Goal: Task Accomplishment & Management: Use online tool/utility

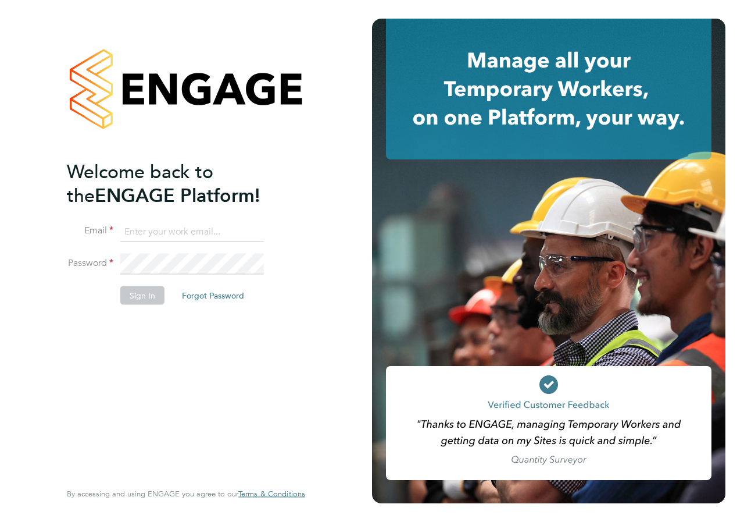
click at [131, 230] on input at bounding box center [192, 231] width 144 height 21
type input "[PERSON_NAME][EMAIL_ADDRESS][PERSON_NAME][DOMAIN_NAME]"
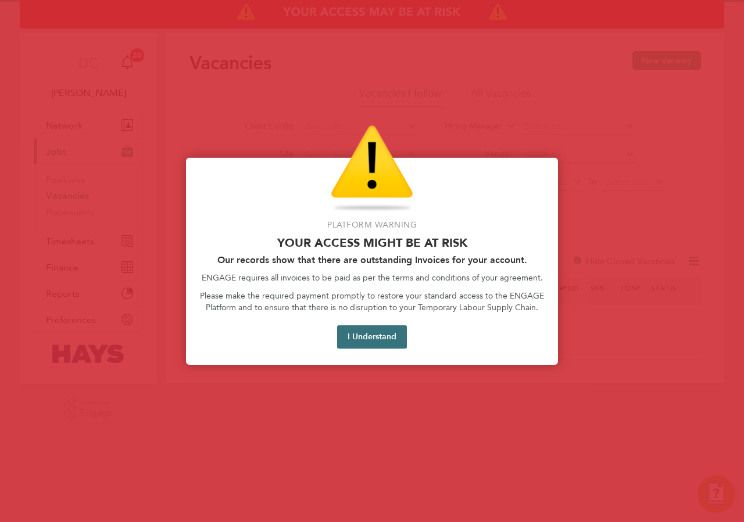
click at [365, 333] on button "I Understand" at bounding box center [372, 336] width 70 height 23
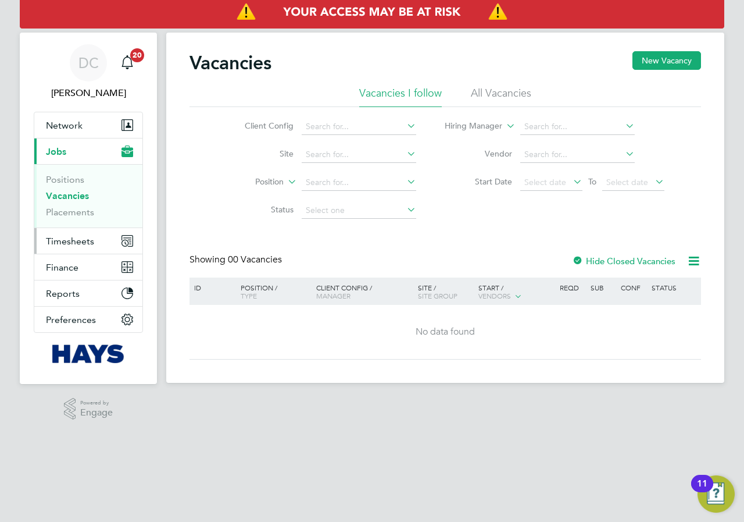
click at [79, 244] on span "Timesheets" at bounding box center [70, 240] width 48 height 11
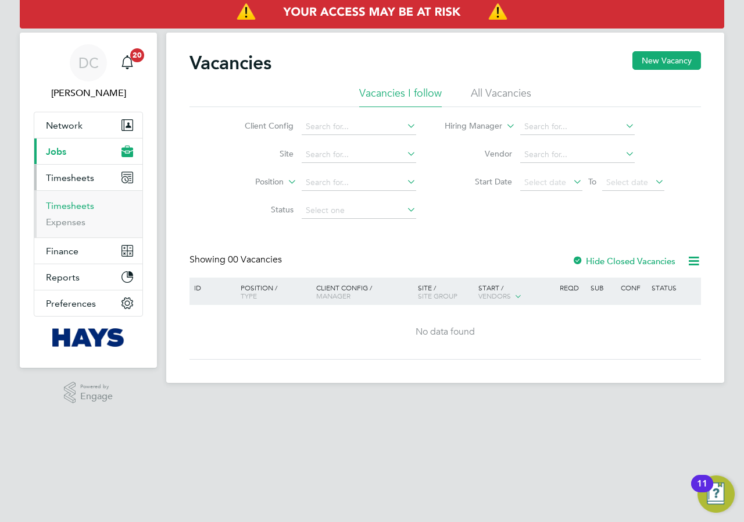
click at [66, 203] on link "Timesheets" at bounding box center [70, 205] width 48 height 11
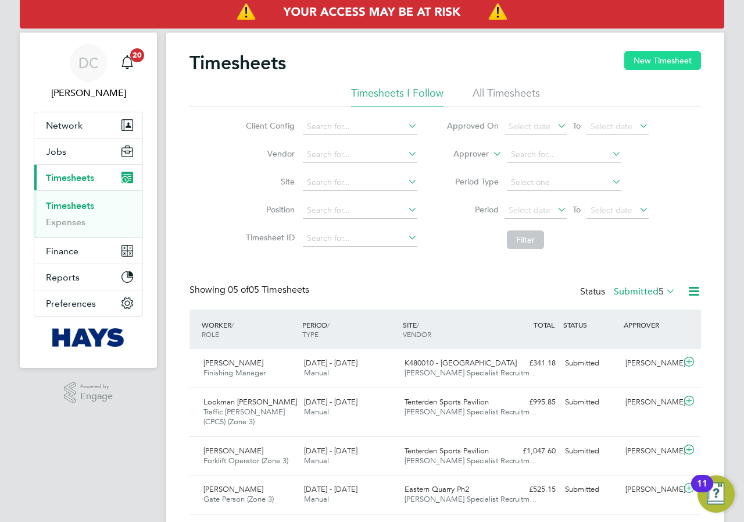
click at [645, 60] on button "New Timesheet" at bounding box center [662, 60] width 77 height 19
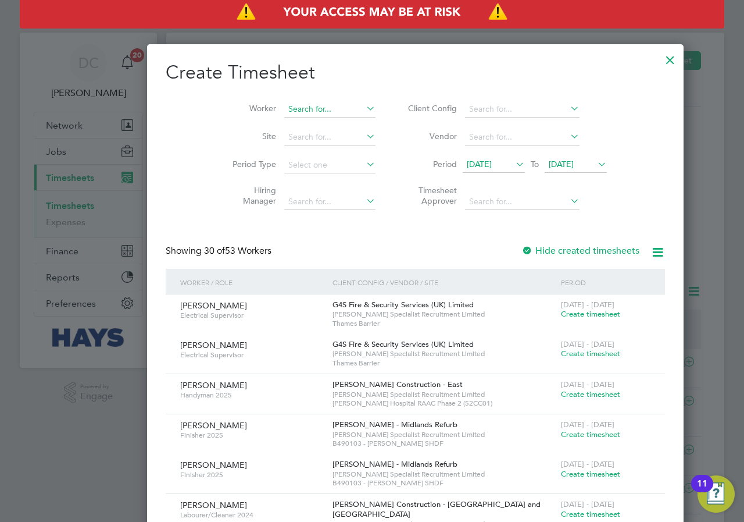
click at [285, 107] on input at bounding box center [329, 109] width 91 height 16
type input "eamo"
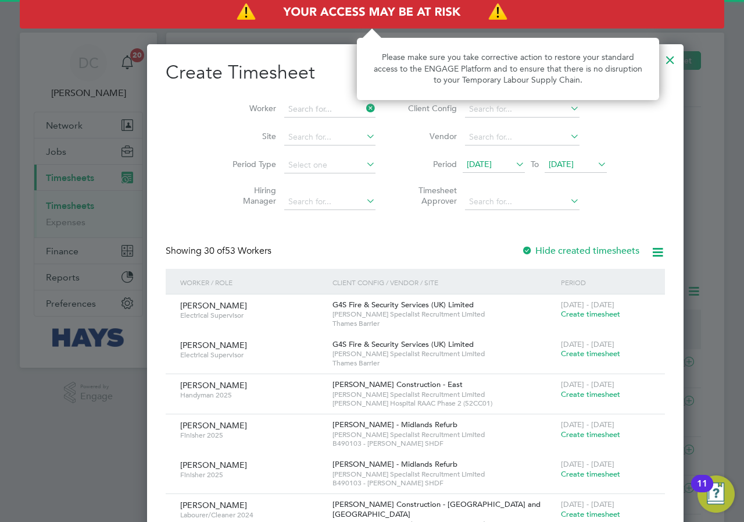
scroll to position [328, 450]
